Goal: Information Seeking & Learning: Check status

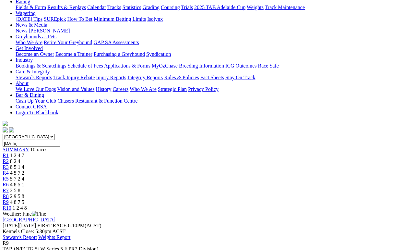
scroll to position [78, 0]
type input "[DATE]"
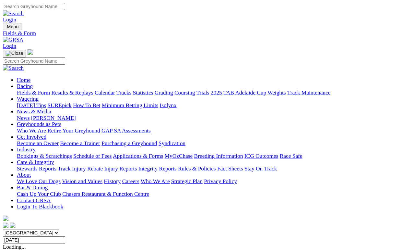
scroll to position [3, 0]
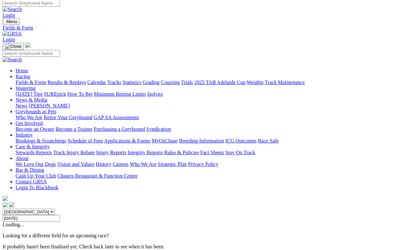
click at [60, 215] on input "[DATE]" at bounding box center [31, 218] width 57 height 7
type input "Today, 3 Sep 2025"
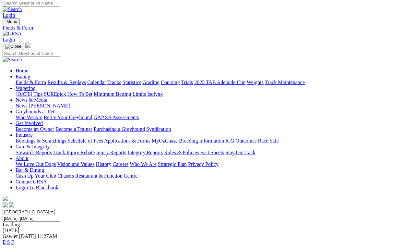
click at [14, 230] on link "F" at bounding box center [12, 242] width 3 height 6
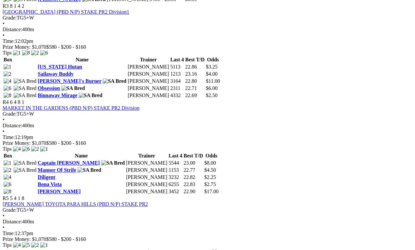
scroll to position [527, 0]
